Goal: Transaction & Acquisition: Subscribe to service/newsletter

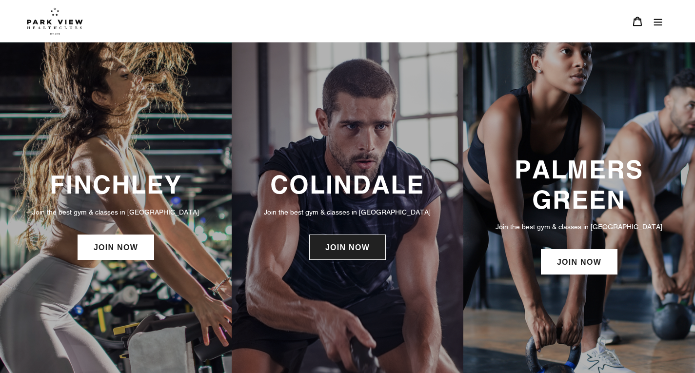
click at [369, 248] on link "JOIN NOW" at bounding box center [347, 246] width 77 height 25
